Goal: Transaction & Acquisition: Purchase product/service

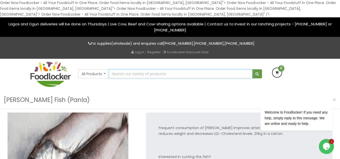
click at [137, 75] on input "text" at bounding box center [181, 74] width 144 height 9
type input "kote"
click at [252, 70] on button "submit" at bounding box center [257, 74] width 10 height 9
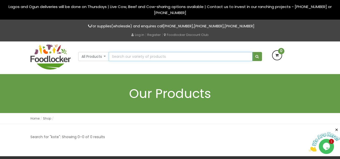
click at [124, 59] on input "text" at bounding box center [181, 56] width 144 height 9
paste input "horse mackerel"
type input "horse mackerel"
click at [252, 52] on button "submit" at bounding box center [257, 56] width 10 height 9
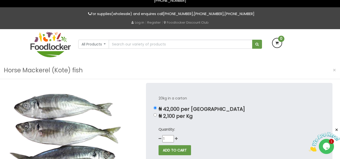
scroll to position [14, 0]
